Goal: Transaction & Acquisition: Purchase product/service

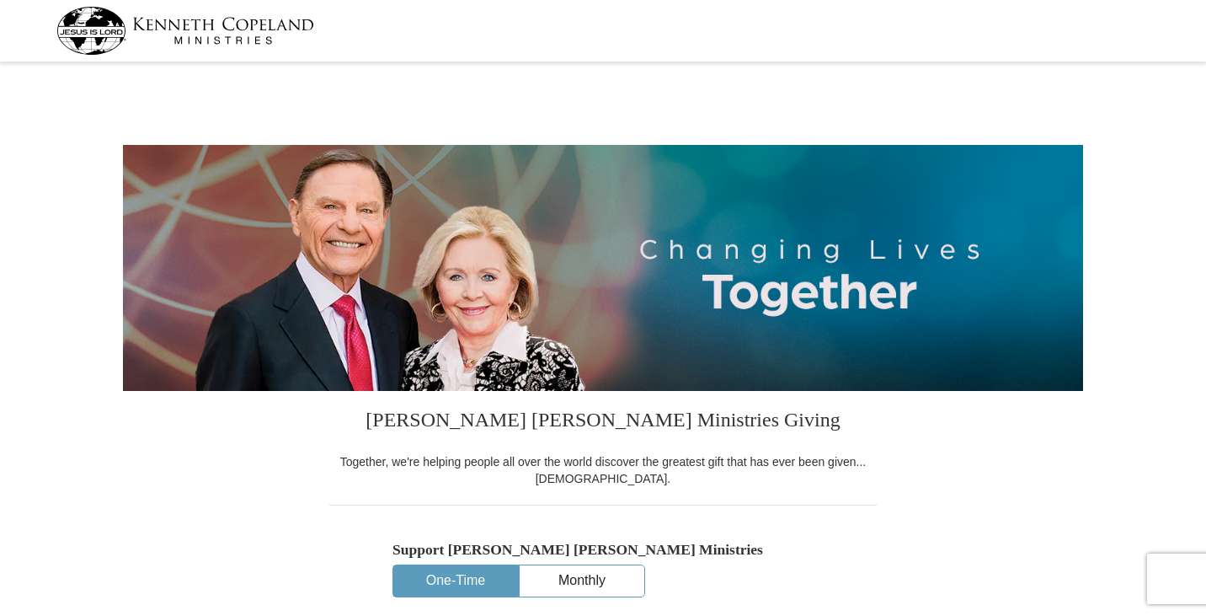
select select "TX"
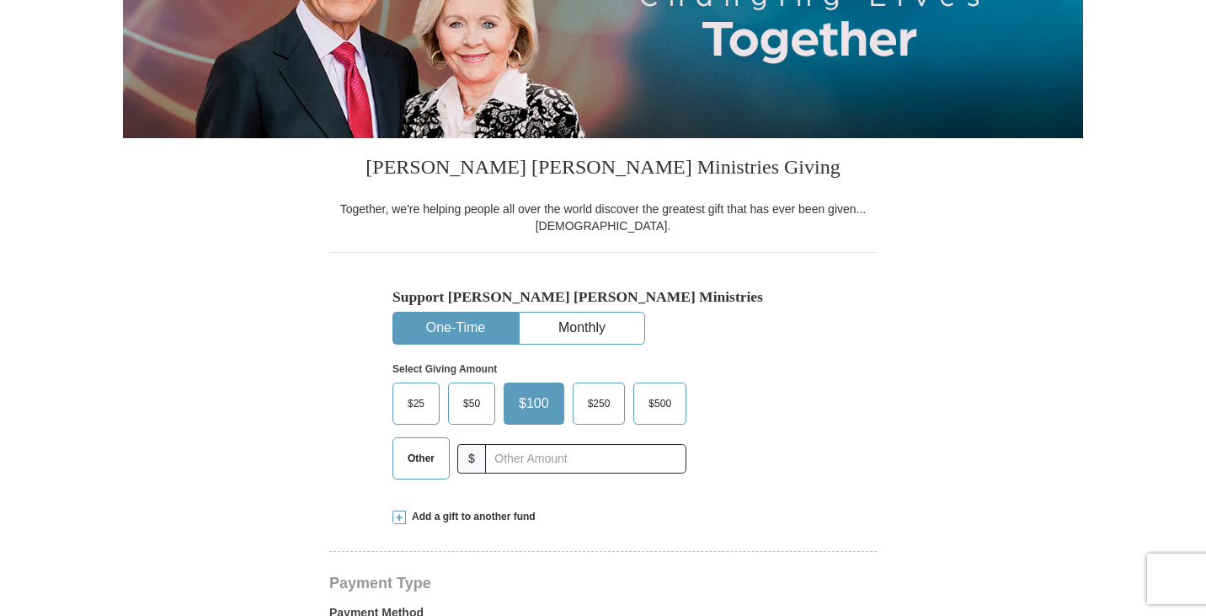
click at [406, 466] on span "Other" at bounding box center [421, 458] width 44 height 25
click at [0, 0] on input "Other" at bounding box center [0, 0] width 0 height 0
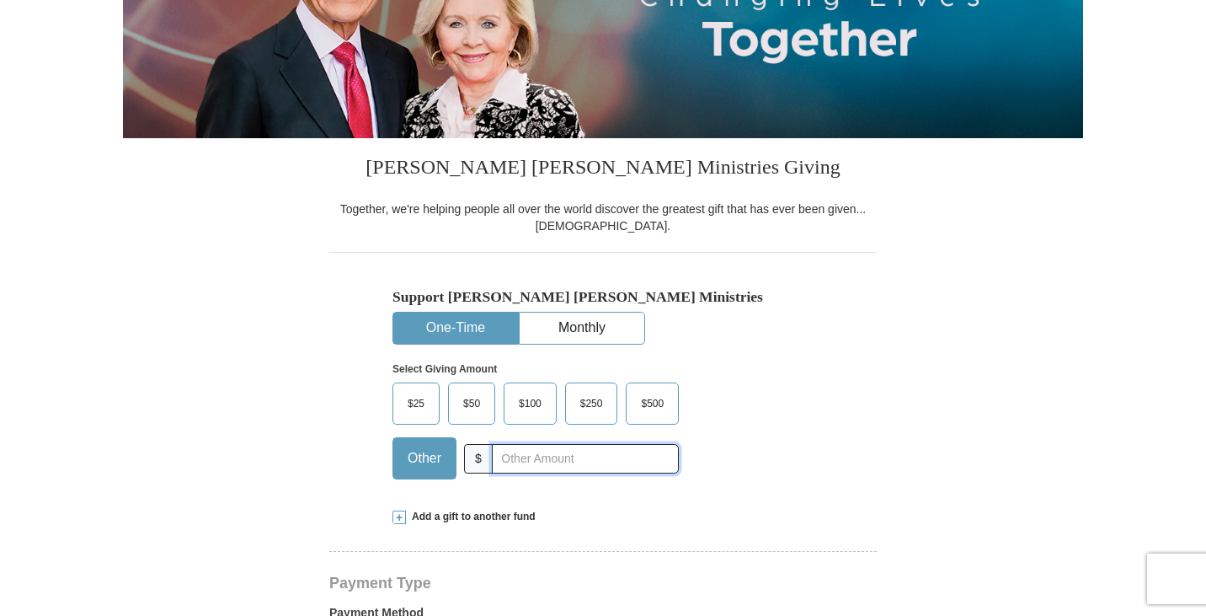
click at [549, 460] on input "text" at bounding box center [585, 458] width 187 height 29
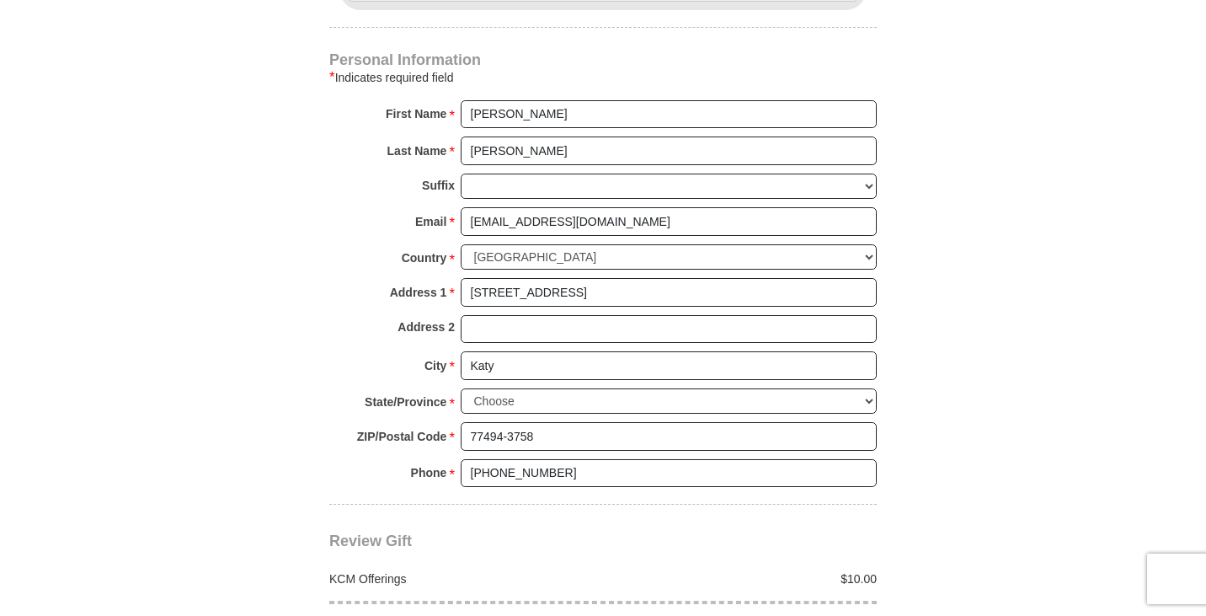
scroll to position [1348, 0]
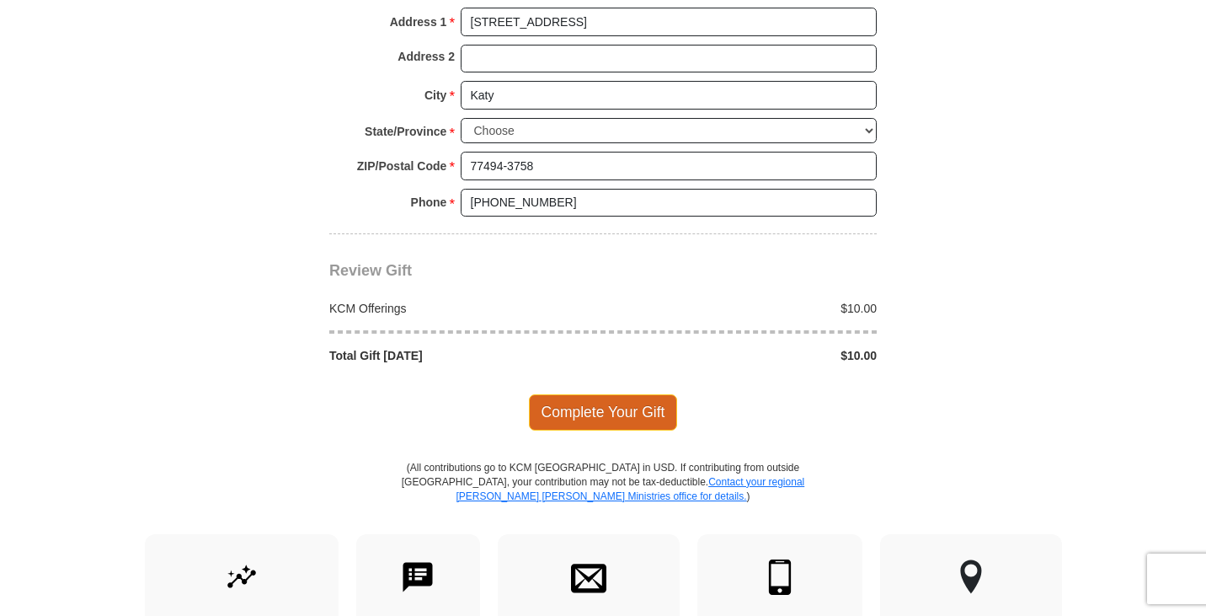
type input "10.00"
click at [609, 412] on span "Complete Your Gift" at bounding box center [603, 411] width 149 height 35
